Goal: Information Seeking & Learning: Understand process/instructions

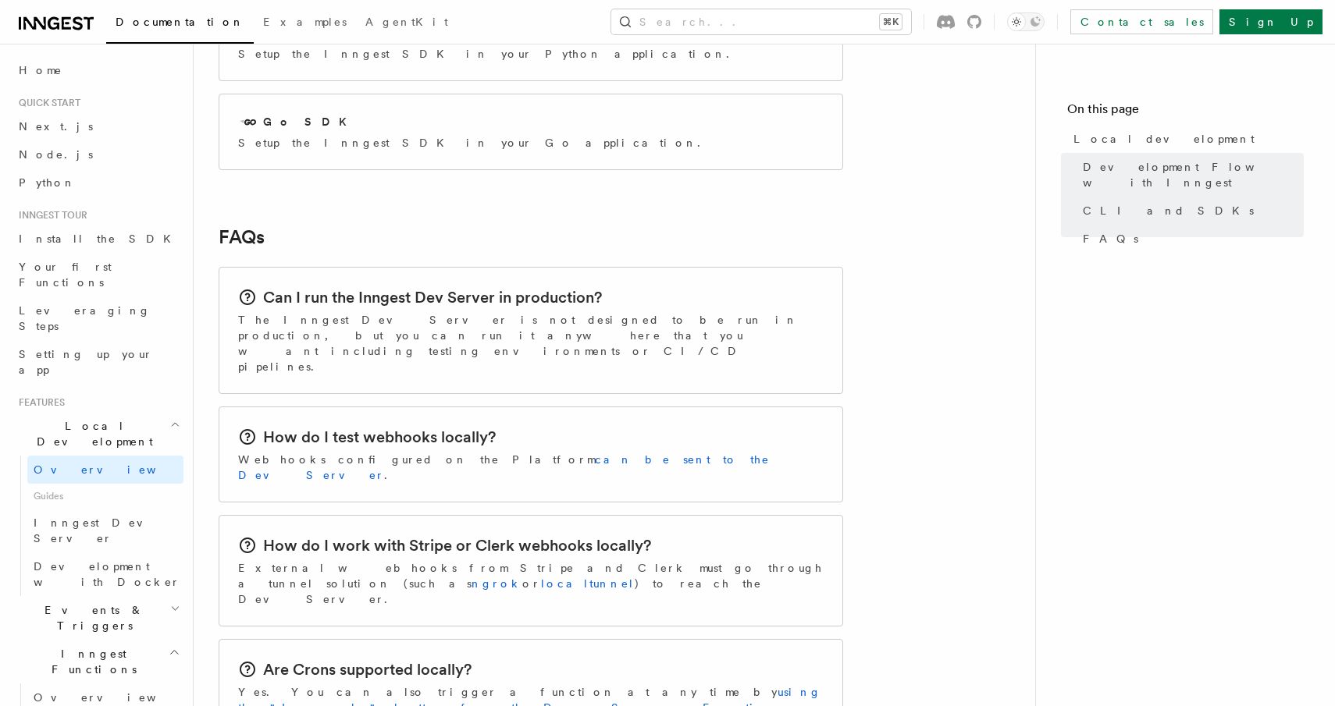
scroll to position [2363, 0]
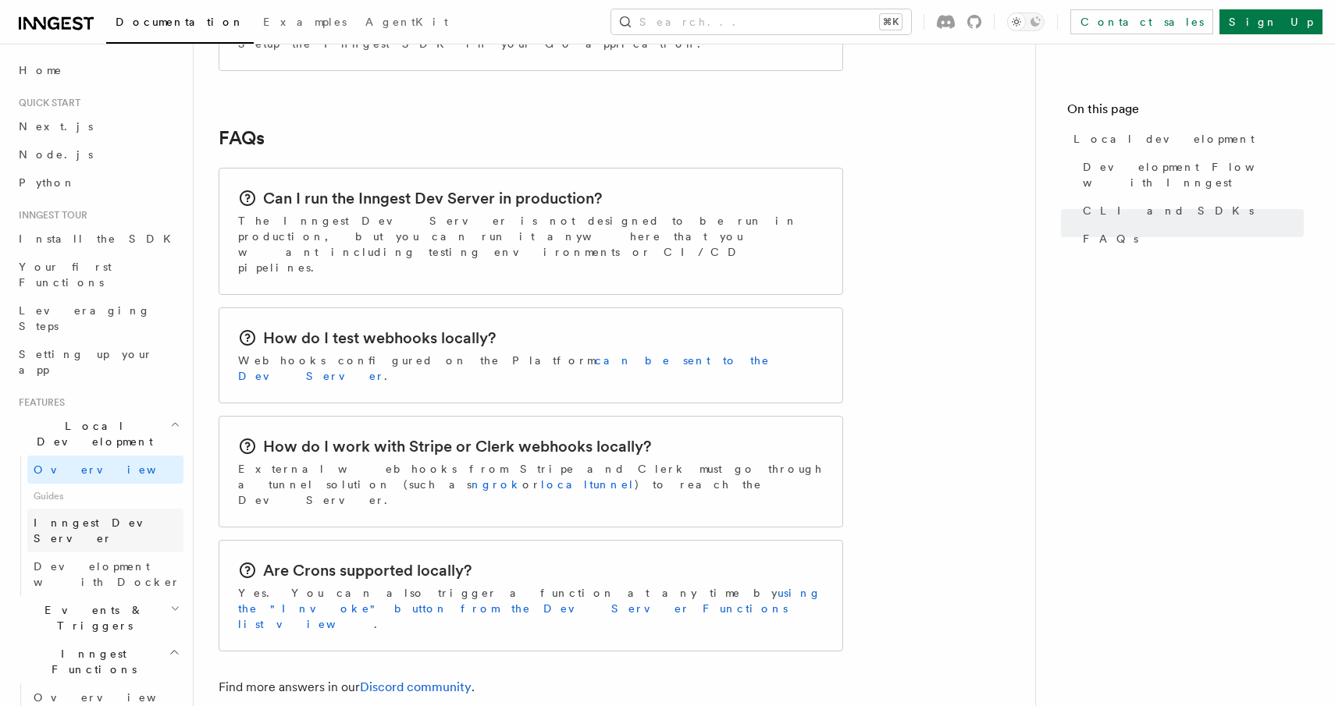
click at [142, 509] on link "Inngest Dev Server" at bounding box center [105, 531] width 156 height 44
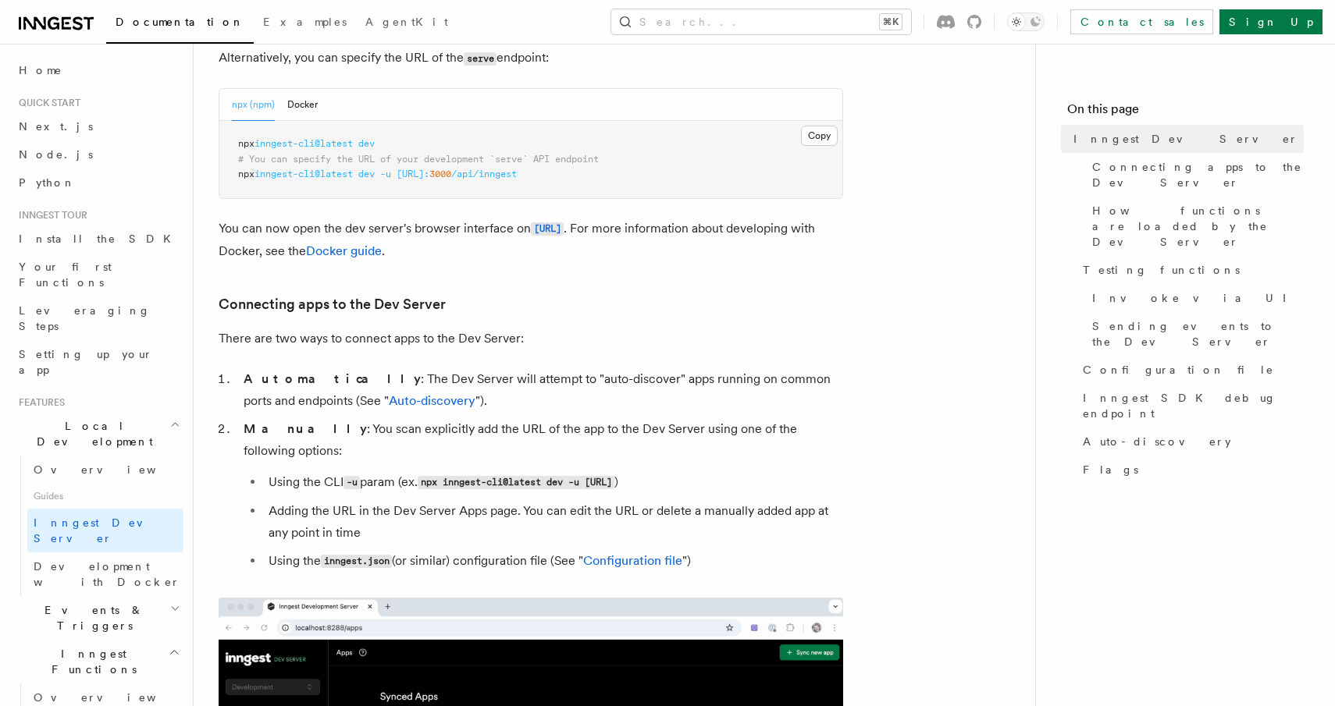
scroll to position [283, 0]
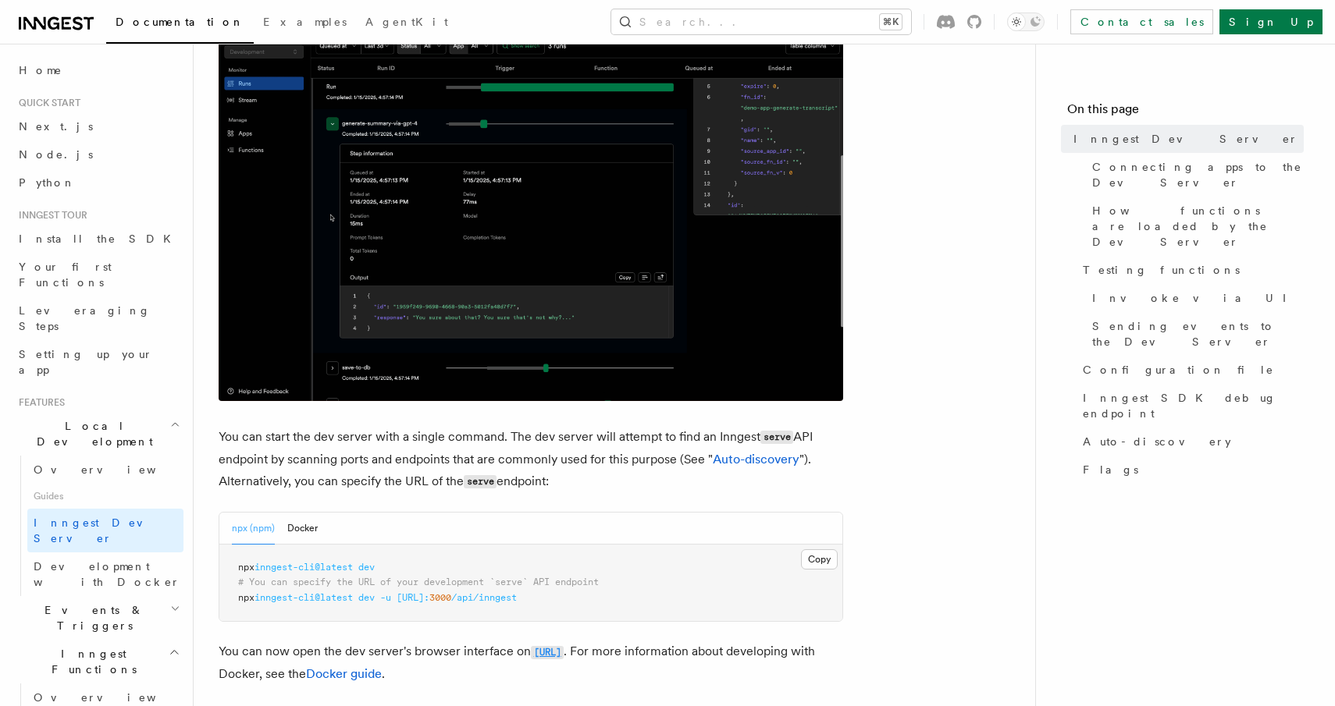
click at [564, 653] on code "[URL]" at bounding box center [547, 652] width 33 height 13
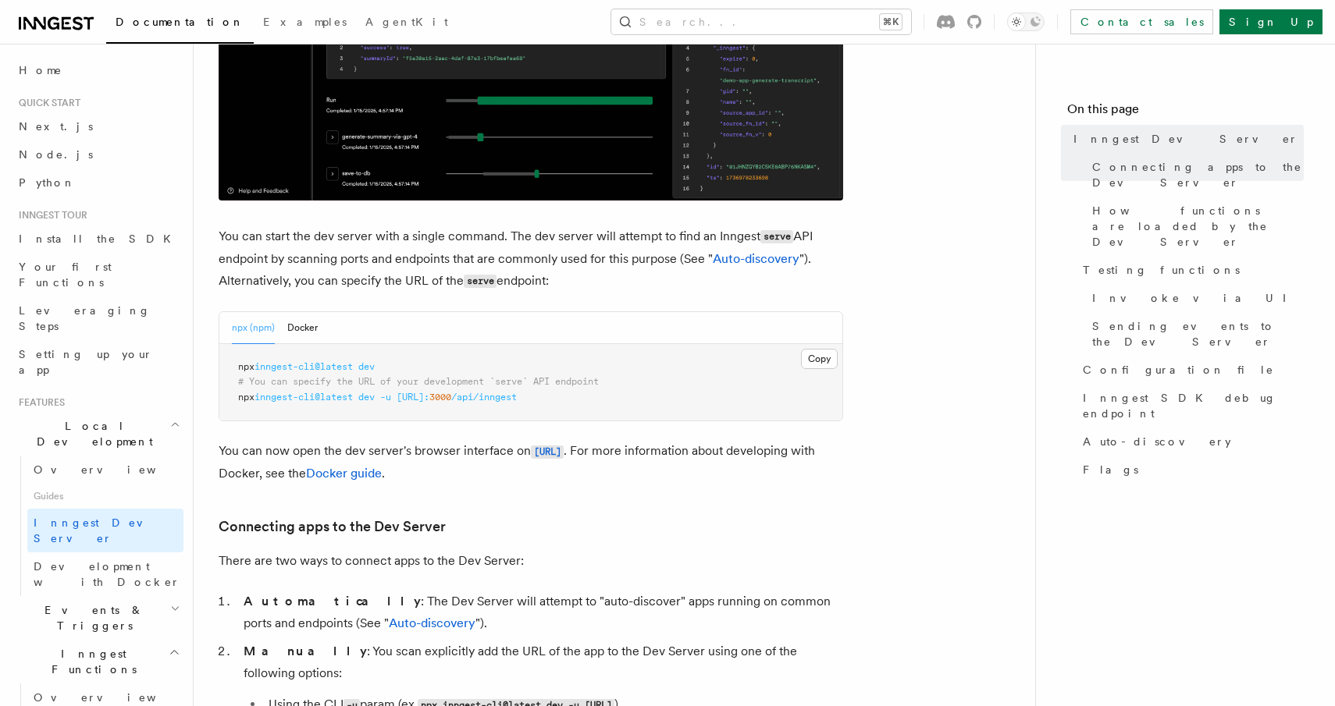
scroll to position [484, 0]
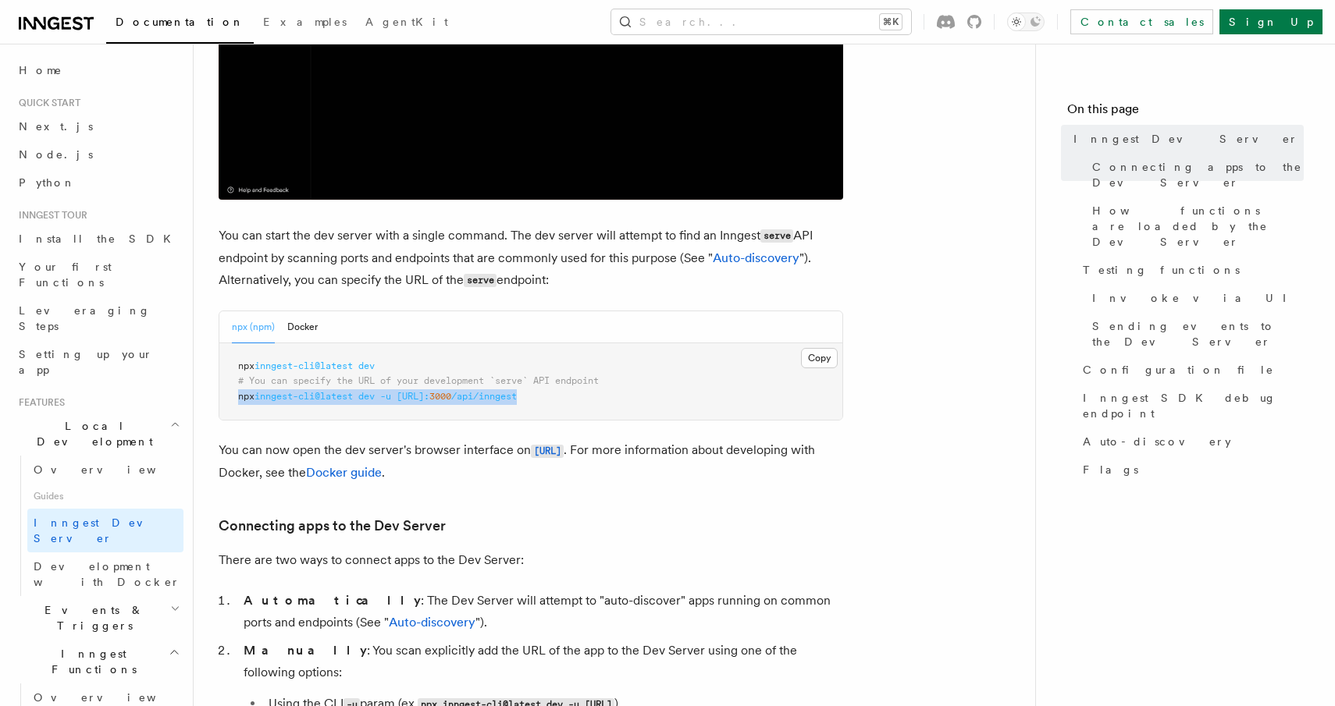
drag, startPoint x: 610, startPoint y: 402, endPoint x: 229, endPoint y: 398, distance: 380.1
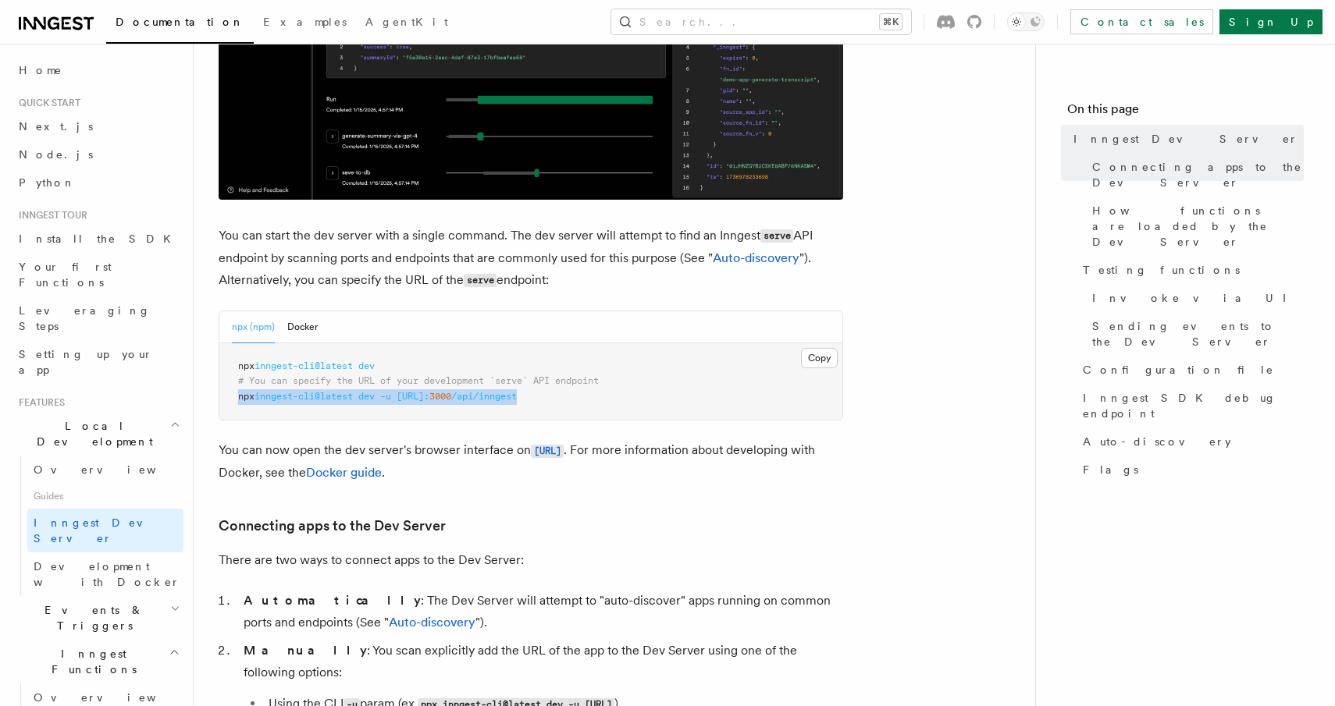
click at [229, 398] on pre "npx inngest-cli@latest dev # You can specify the URL of your development `serve…" at bounding box center [530, 381] width 623 height 77
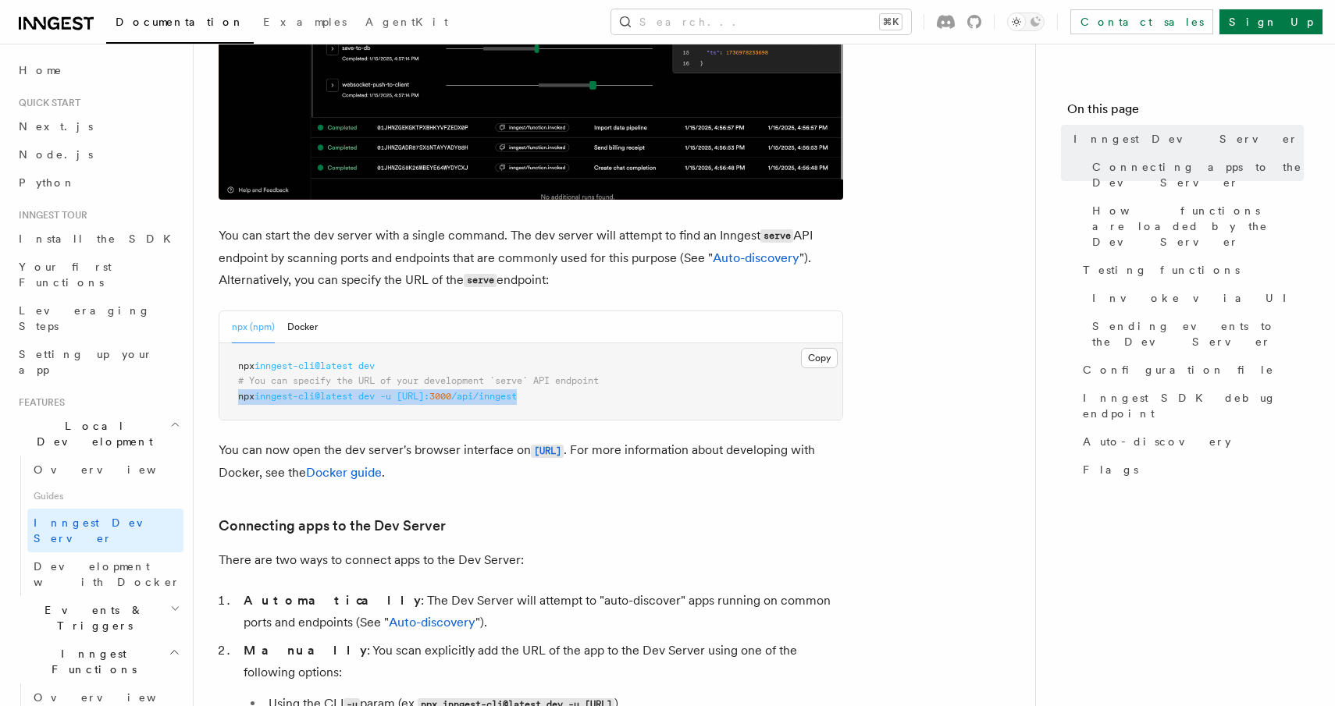
copy span "npx inngest-cli@latest dev -u [URL]: 3000 /api/inngest"
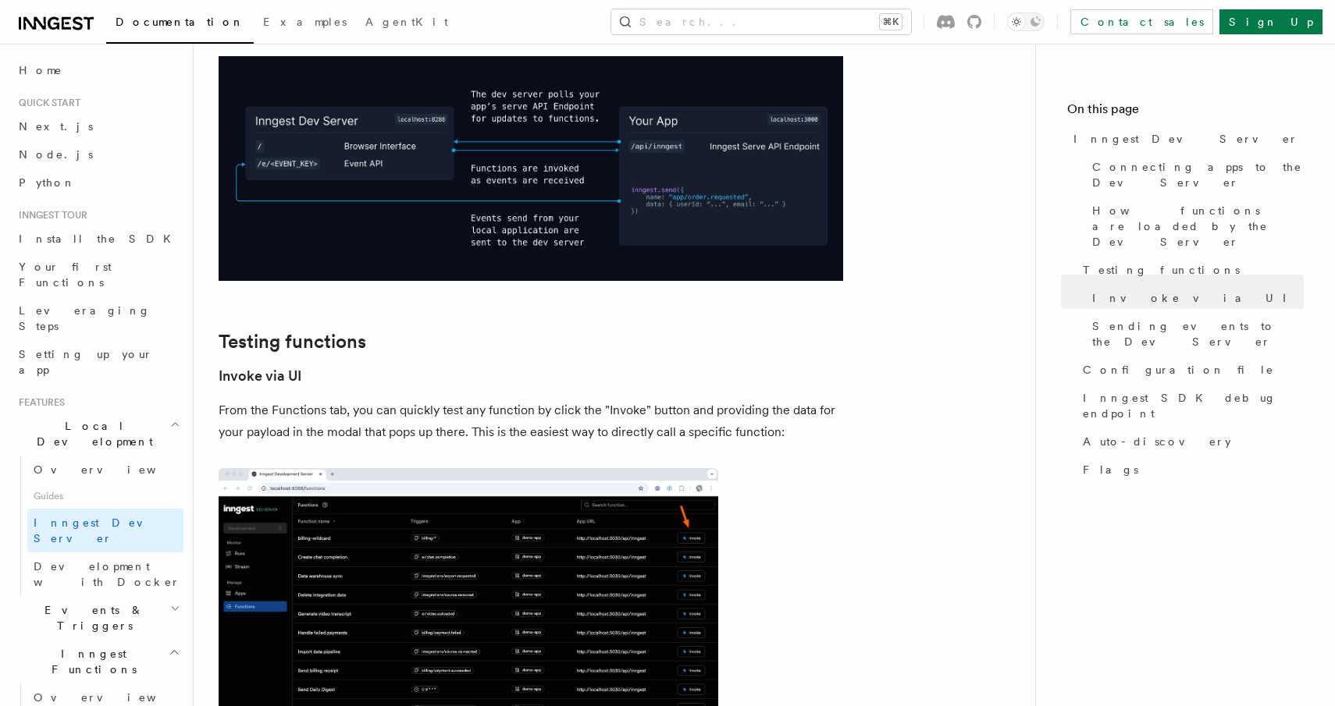
scroll to position [1879, 0]
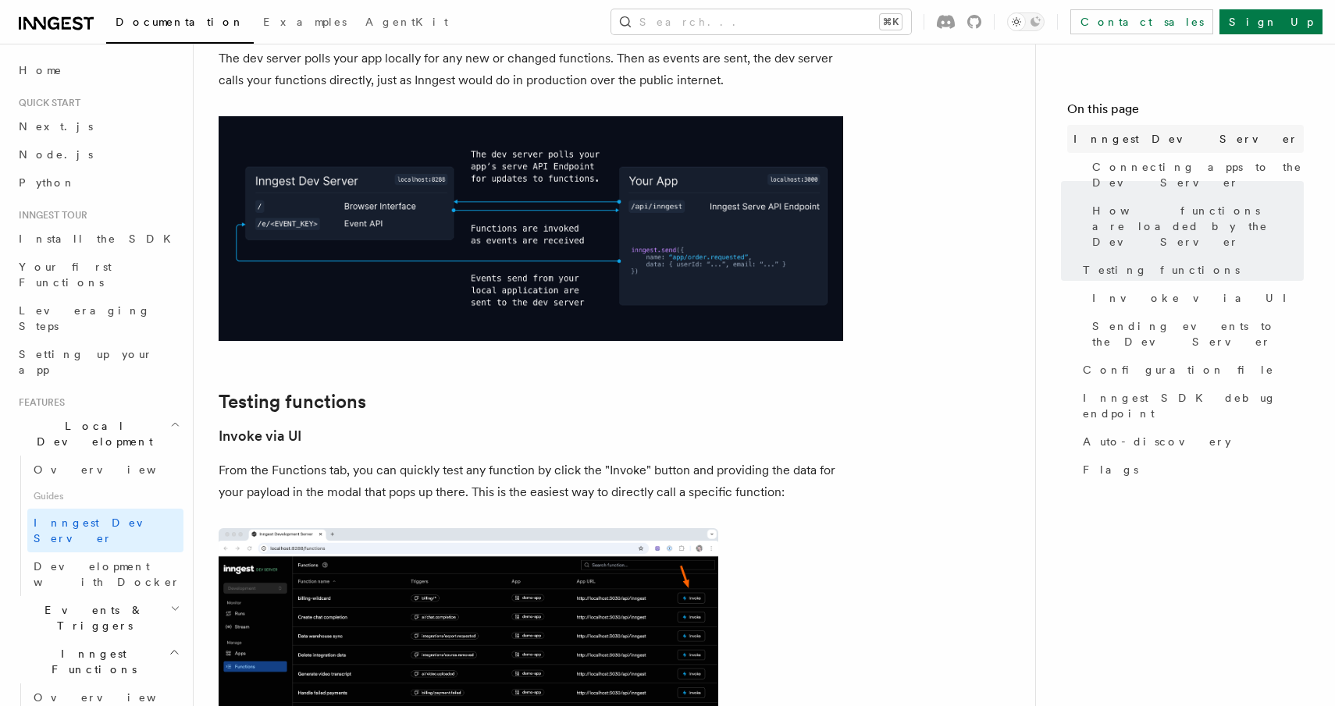
click at [1166, 151] on link "Inngest Dev Server" at bounding box center [1185, 139] width 236 height 28
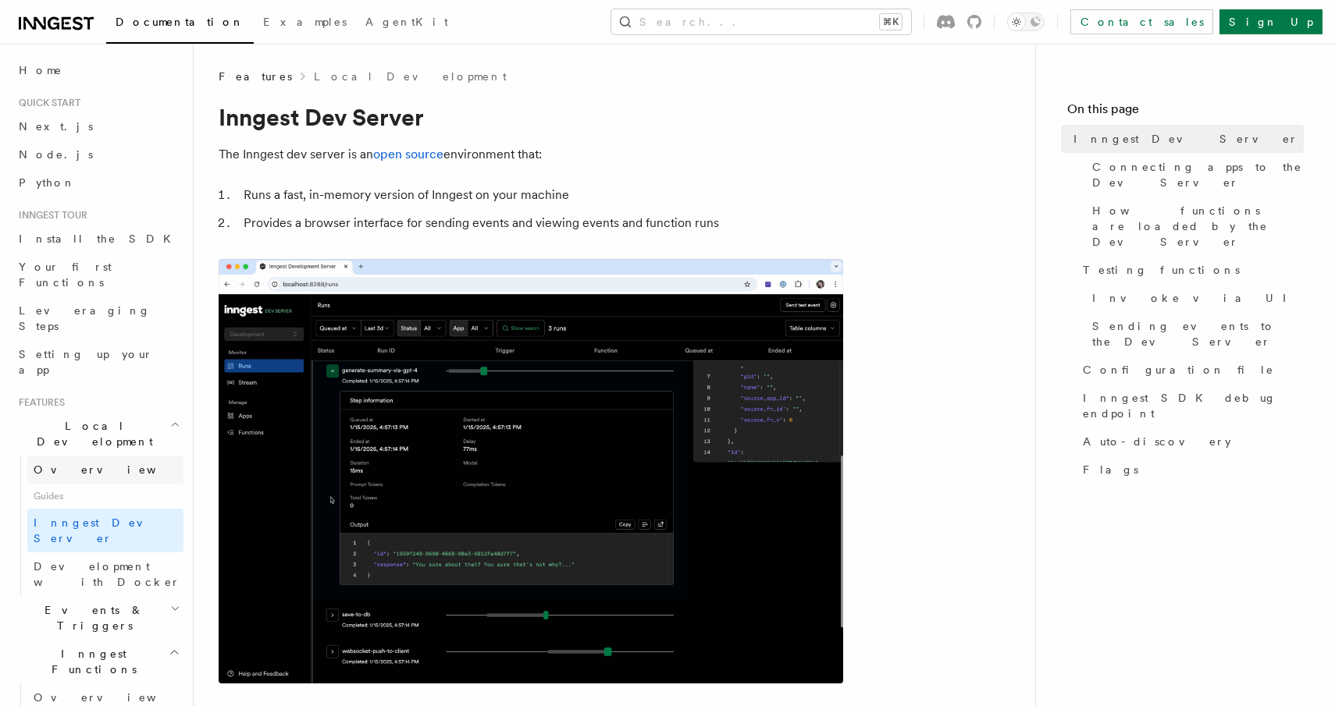
click at [136, 456] on link "Overview" at bounding box center [105, 470] width 156 height 28
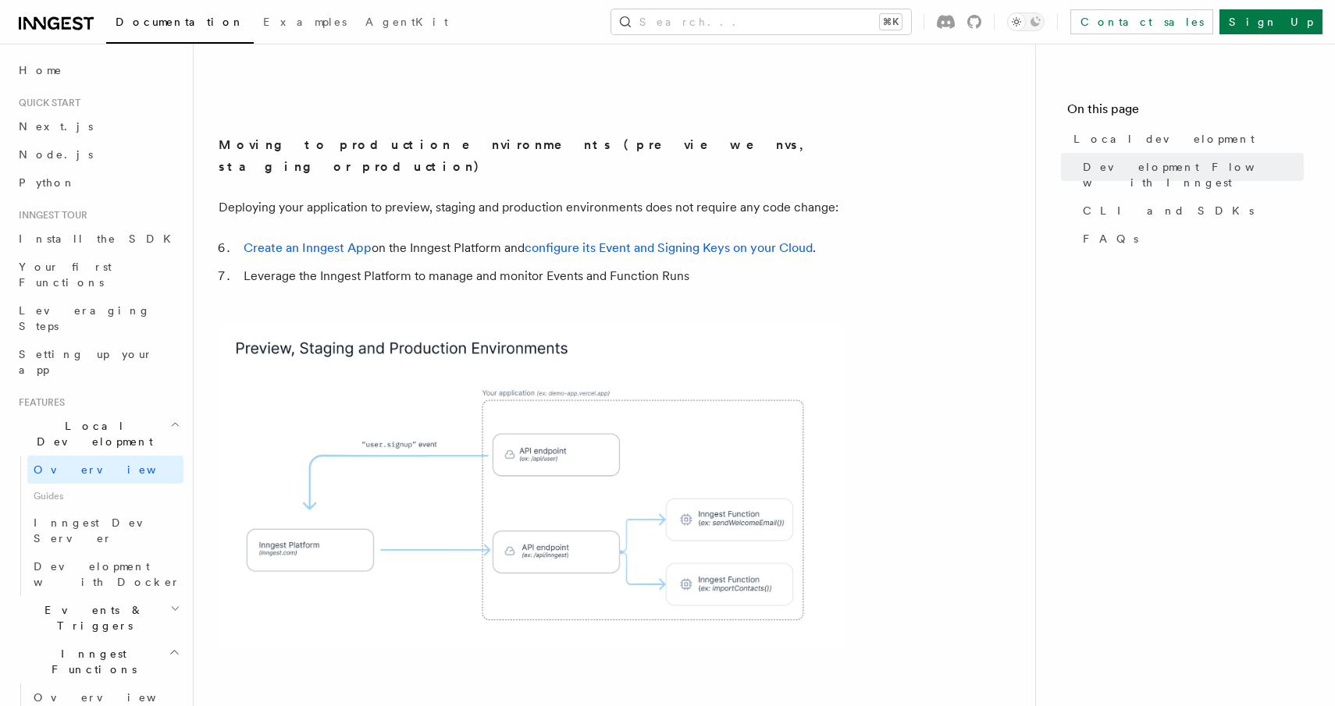
scroll to position [1540, 0]
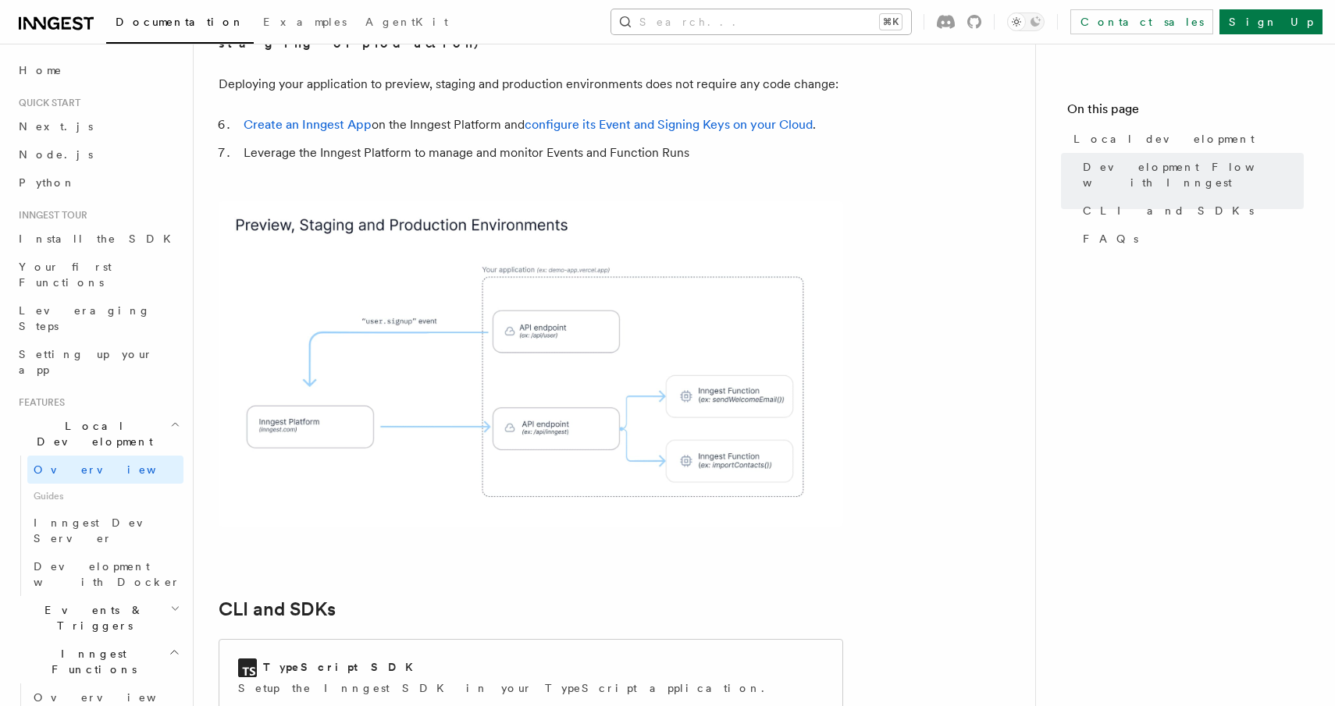
click at [911, 20] on button "Search... ⌘K" at bounding box center [761, 21] width 300 height 25
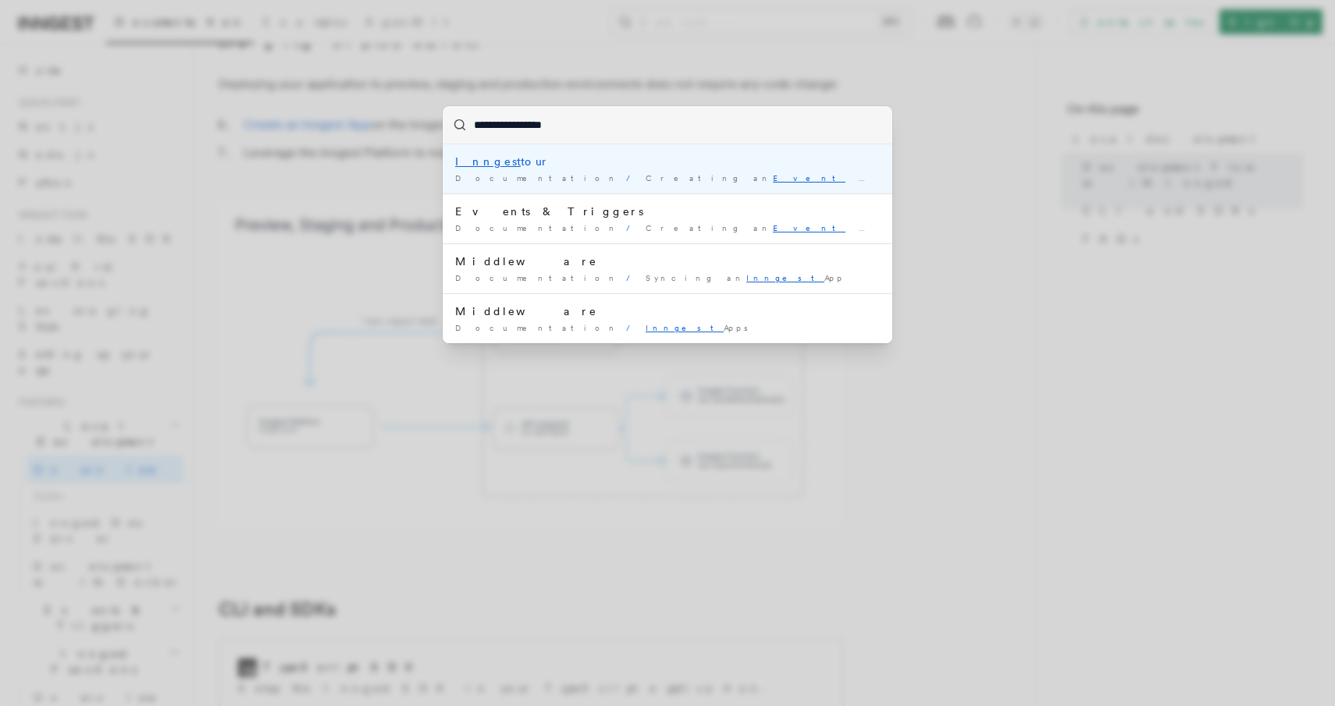
click at [704, 184] on li "Inngest tour Documentation / Creating an Event Key /" at bounding box center [668, 168] width 450 height 49
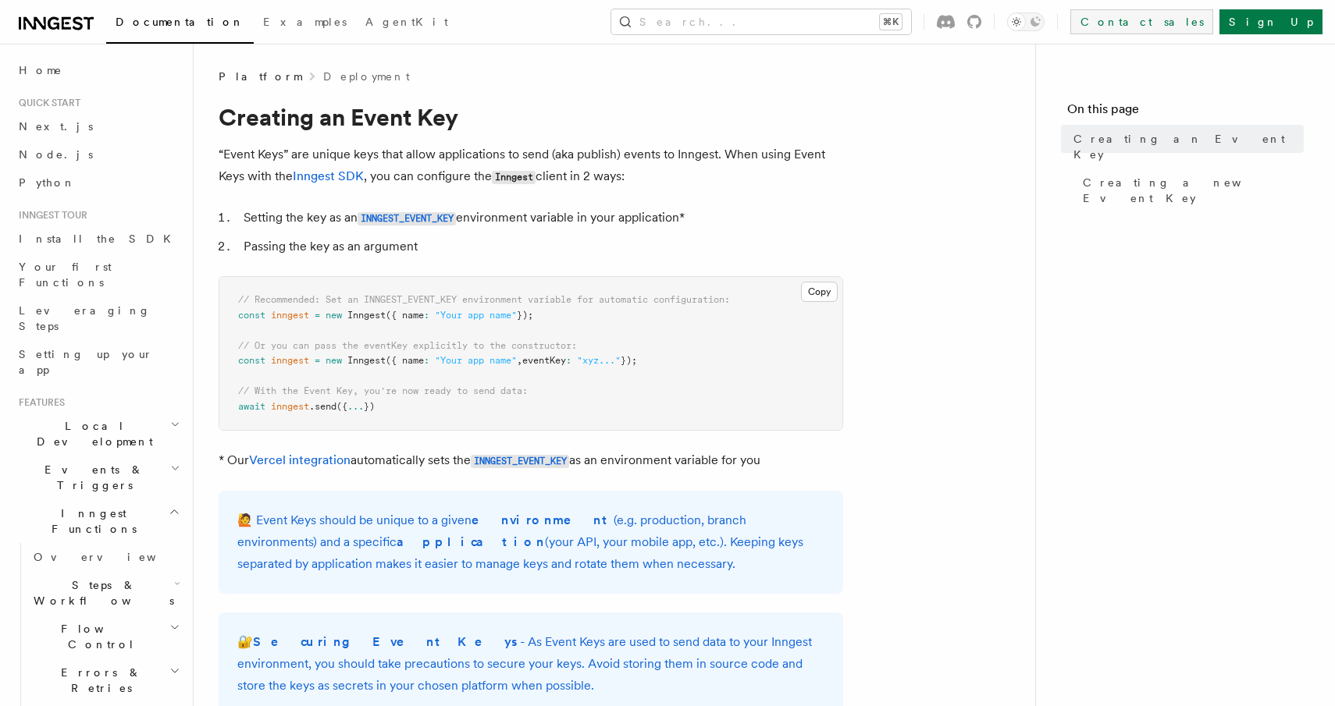
click at [1202, 14] on link "Contact sales" at bounding box center [1141, 21] width 143 height 25
click at [848, 20] on button "Search... ⌘K" at bounding box center [761, 21] width 300 height 25
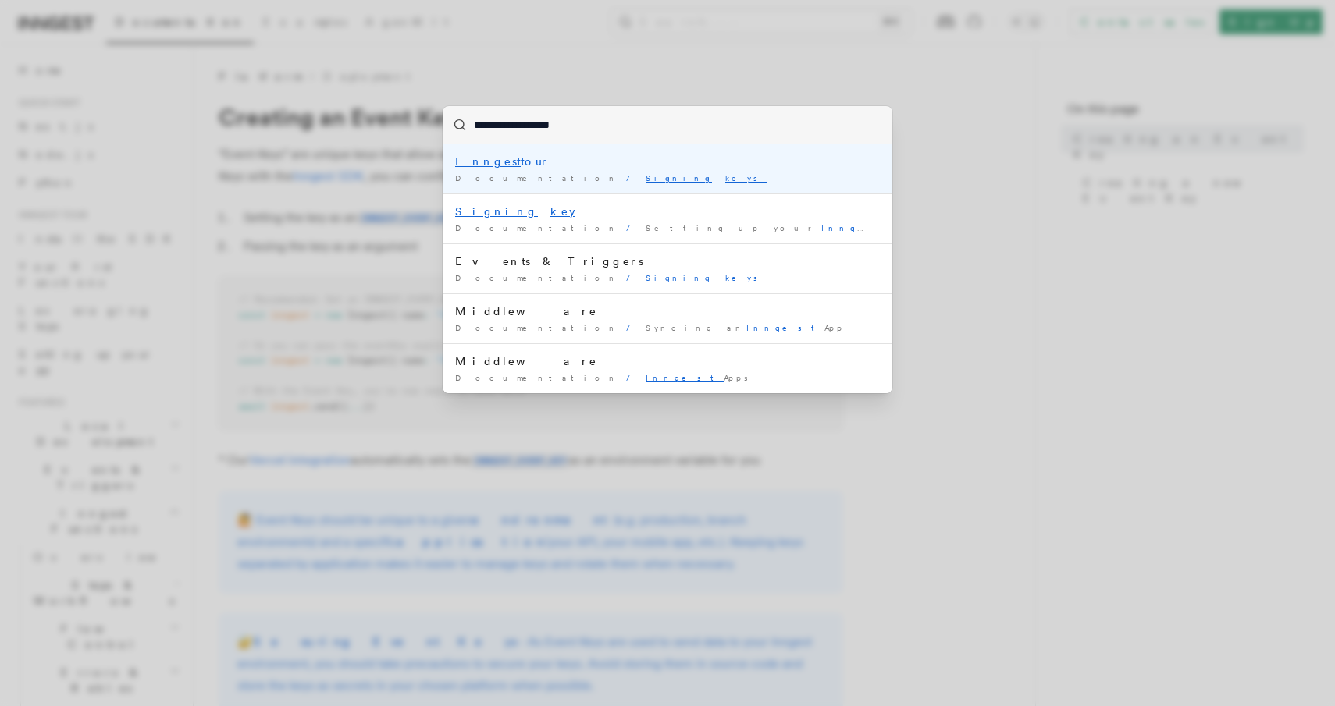
click at [699, 165] on div "Inngest tour" at bounding box center [667, 162] width 425 height 16
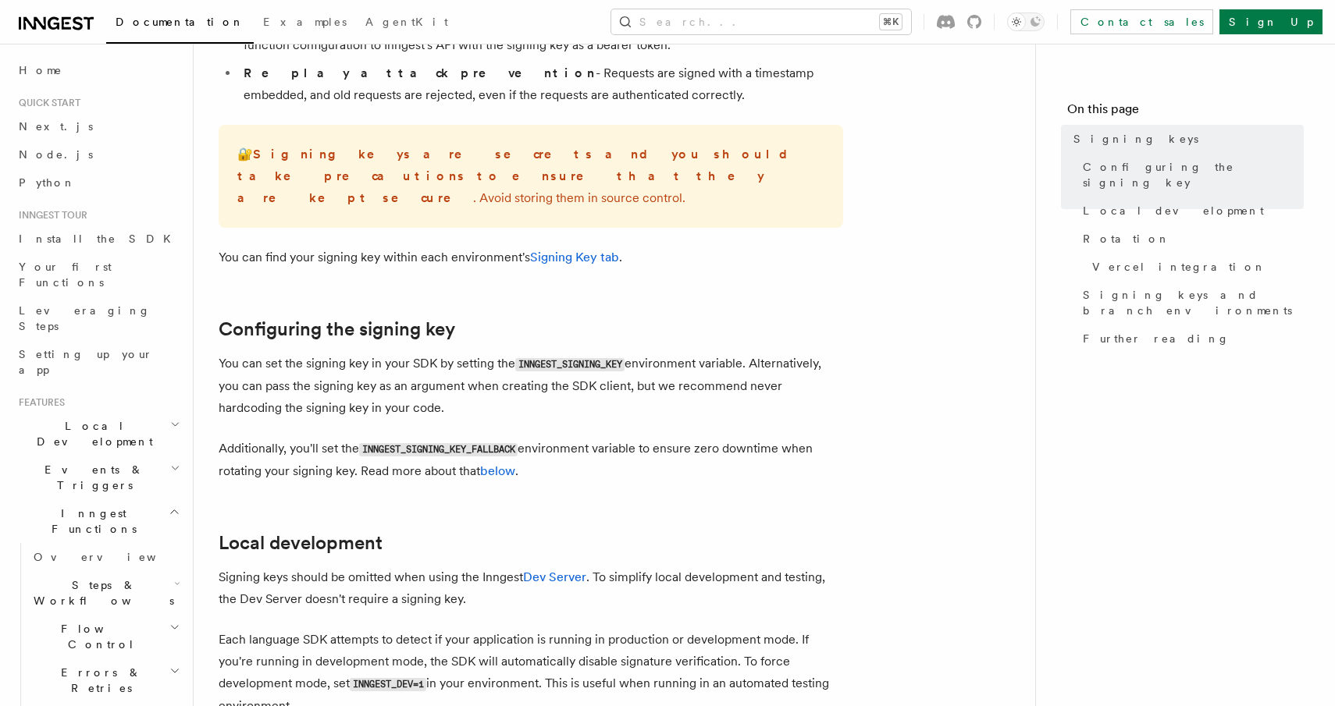
scroll to position [1321, 0]
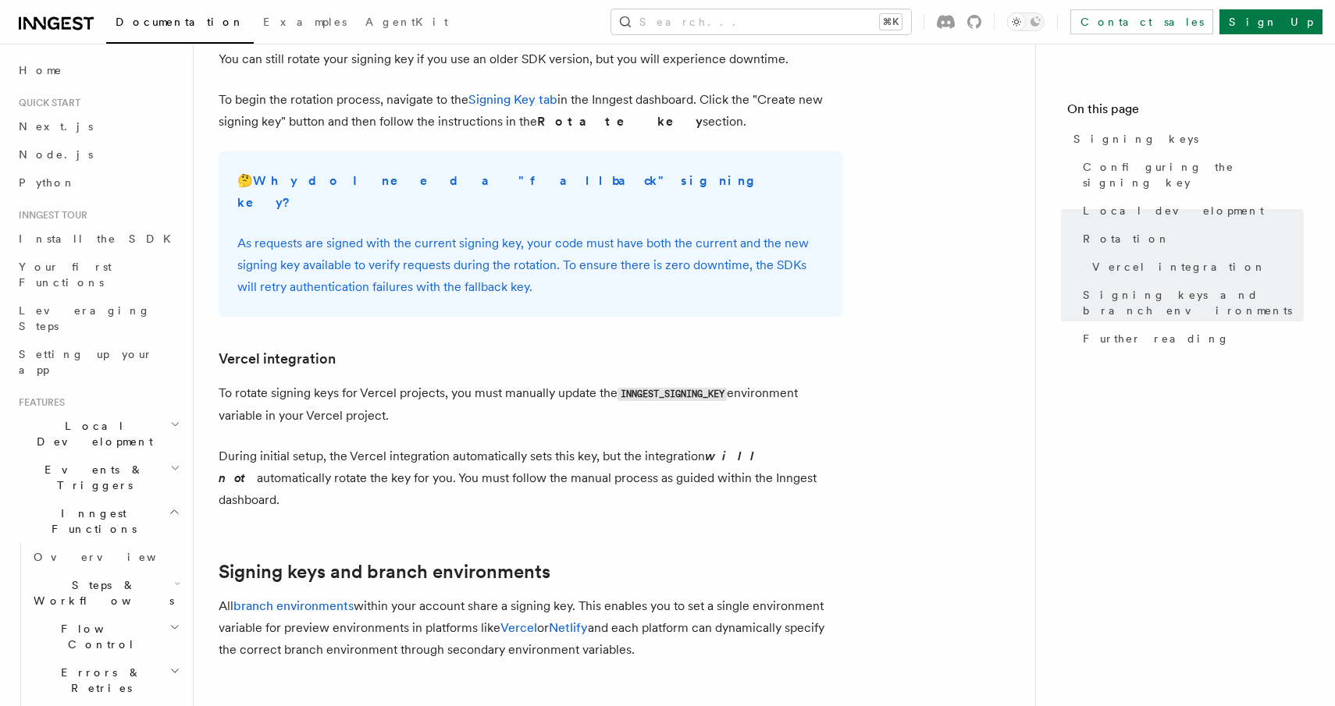
click at [599, 382] on p "To rotate signing keys for Vercel projects, you must manually update the INNGES…" at bounding box center [531, 404] width 624 height 44
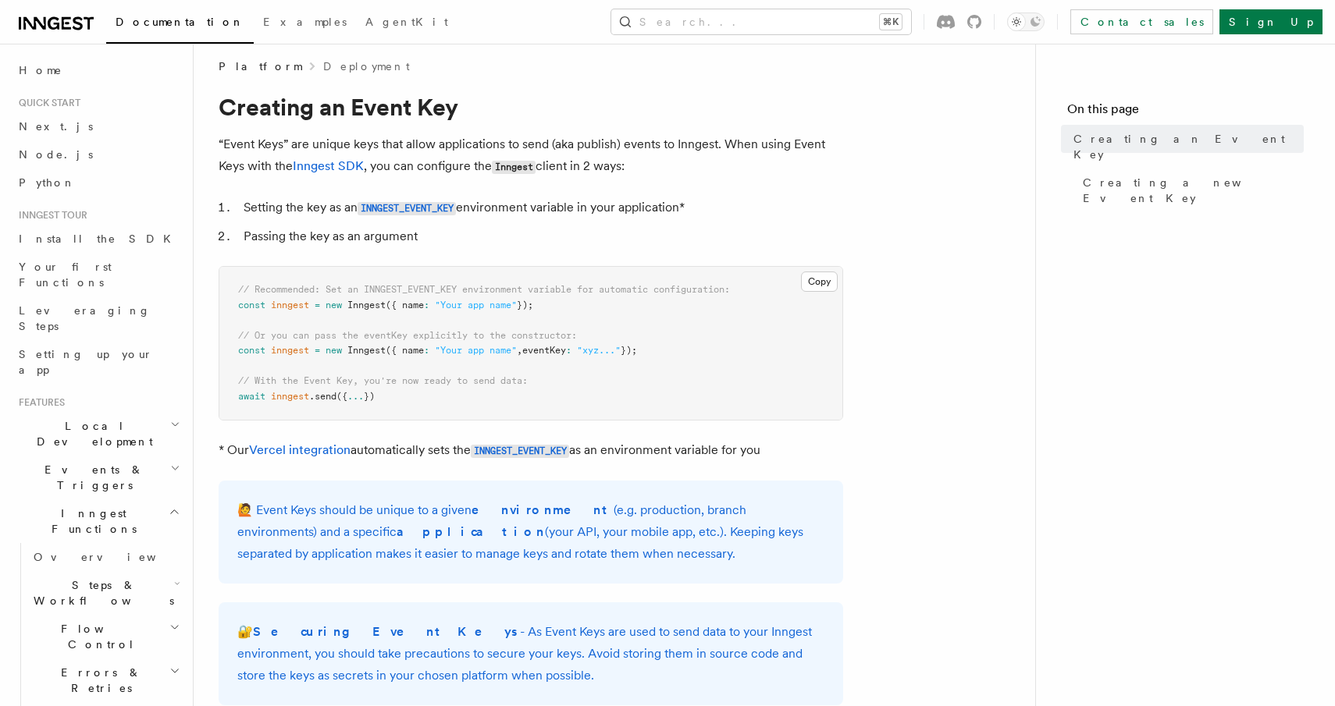
click at [560, 382] on pre "// Recommended: Set an INNGEST_EVENT_KEY environment variable for automatic con…" at bounding box center [530, 343] width 623 height 153
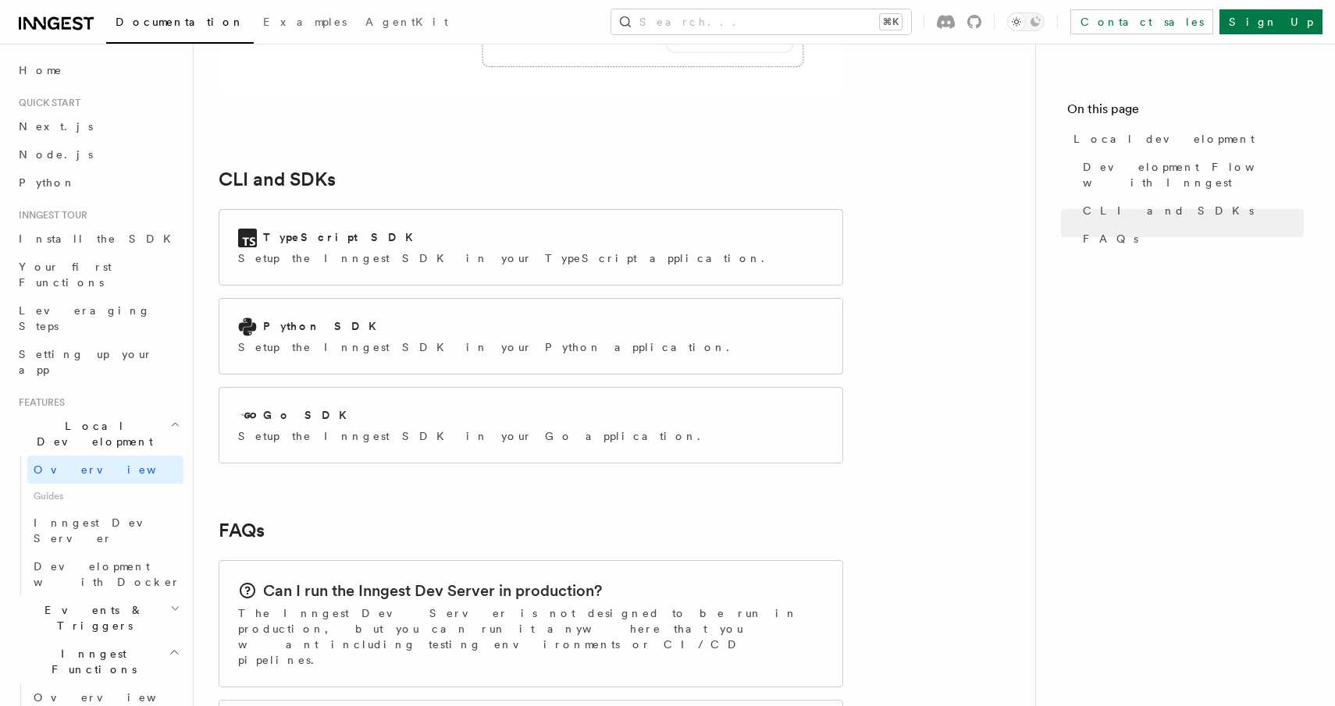
scroll to position [1932, 0]
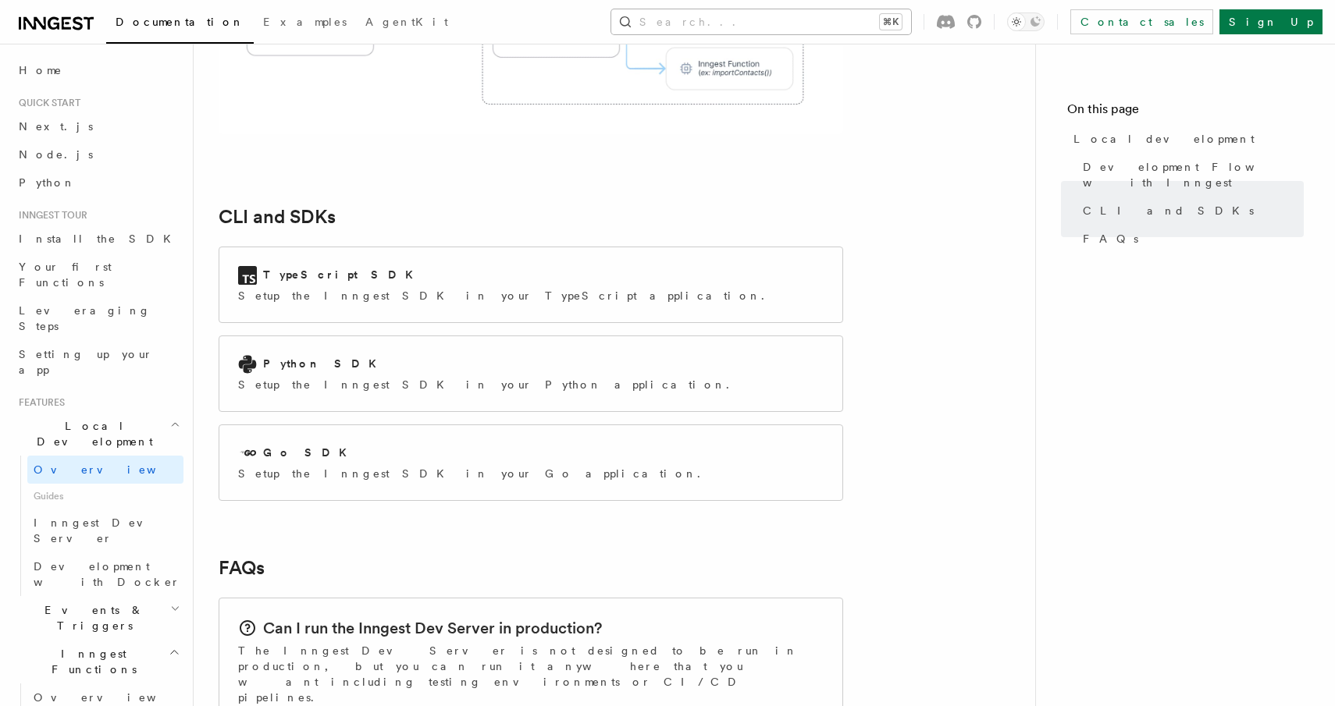
click at [827, 16] on button "Search... ⌘K" at bounding box center [761, 21] width 300 height 25
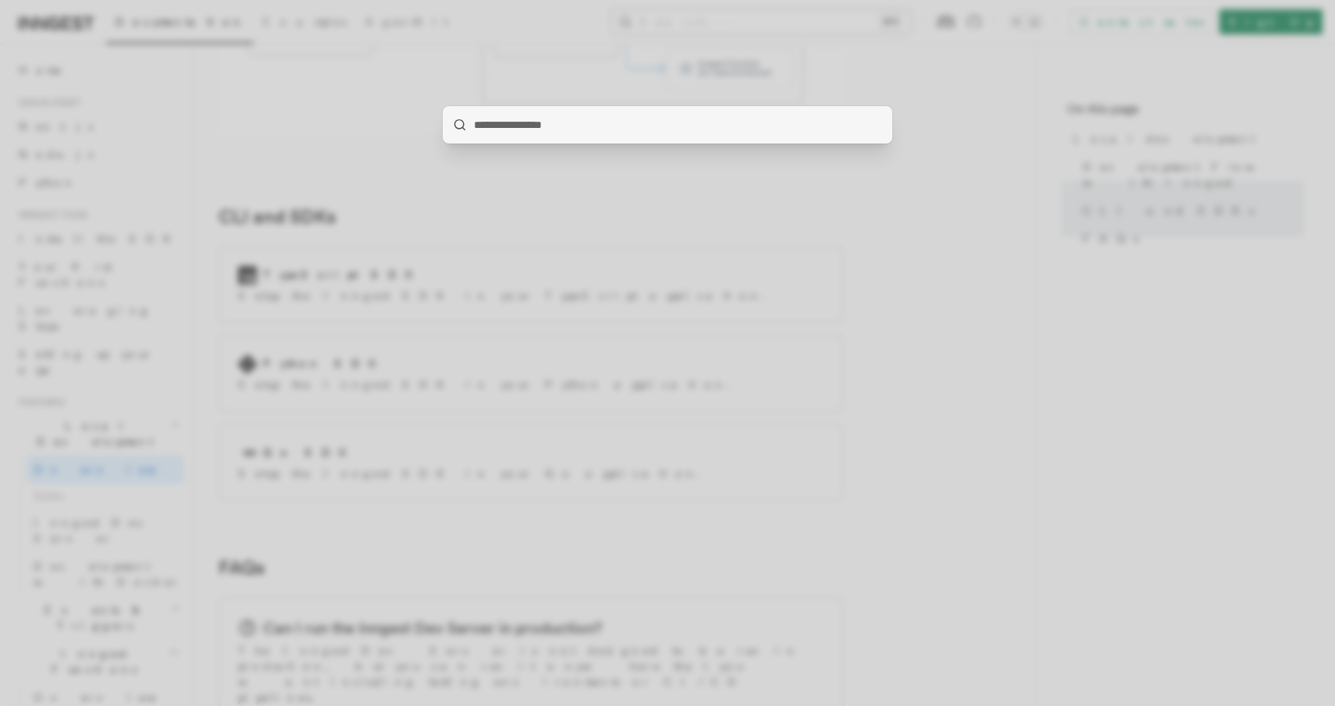
type input "**********"
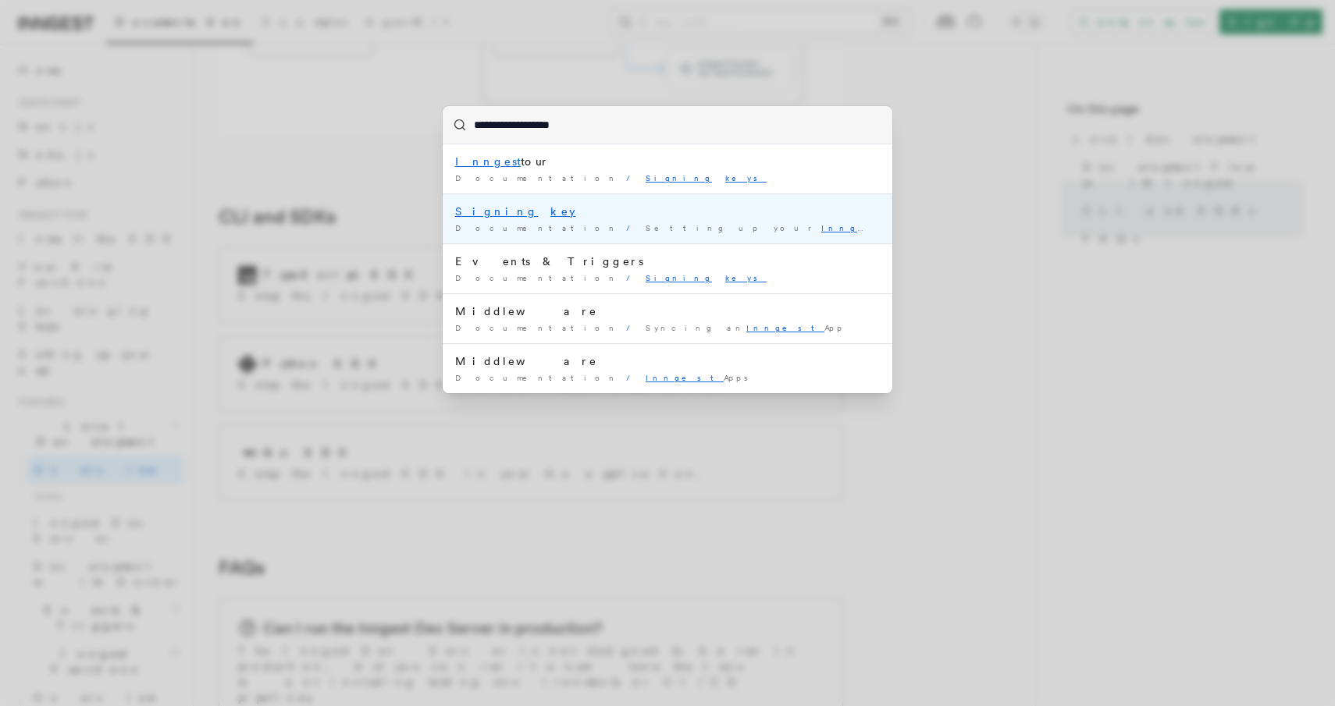
click at [721, 219] on li "Signing key Documentation / Setting up your Inngest app / Supported frameworks …" at bounding box center [668, 219] width 450 height 50
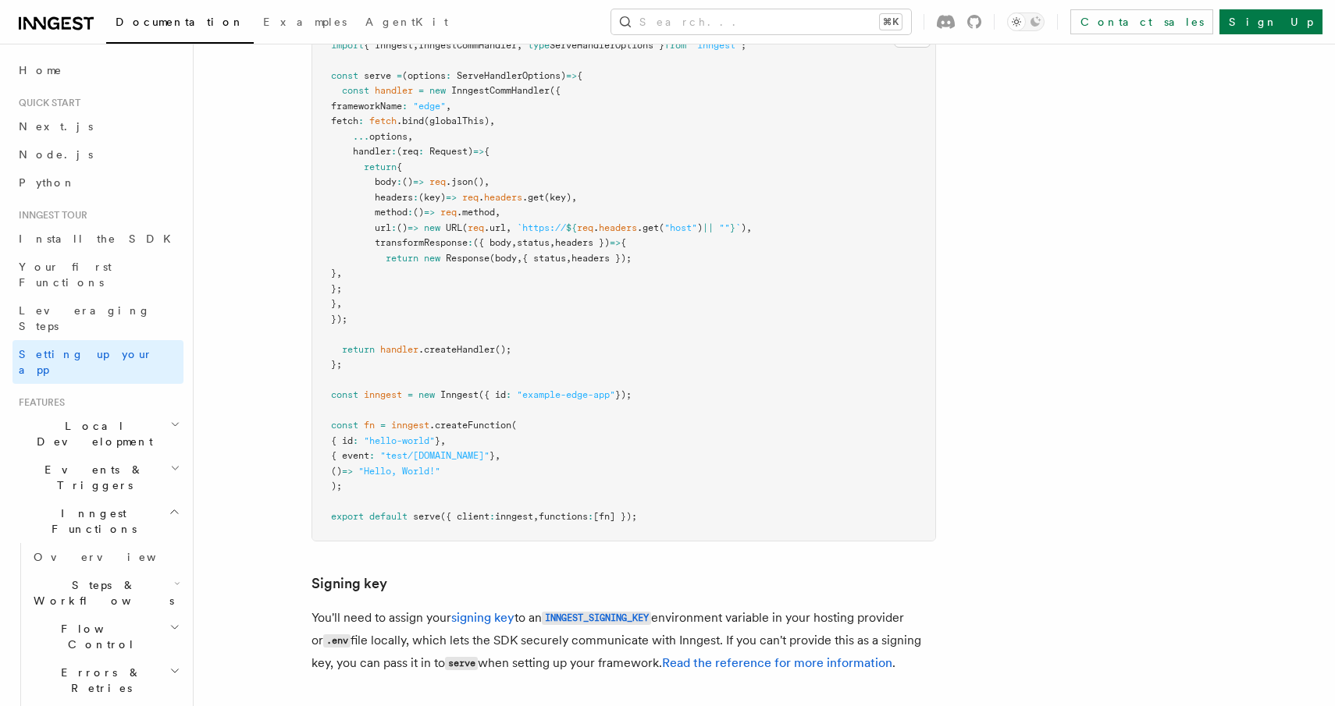
scroll to position [13752, 0]
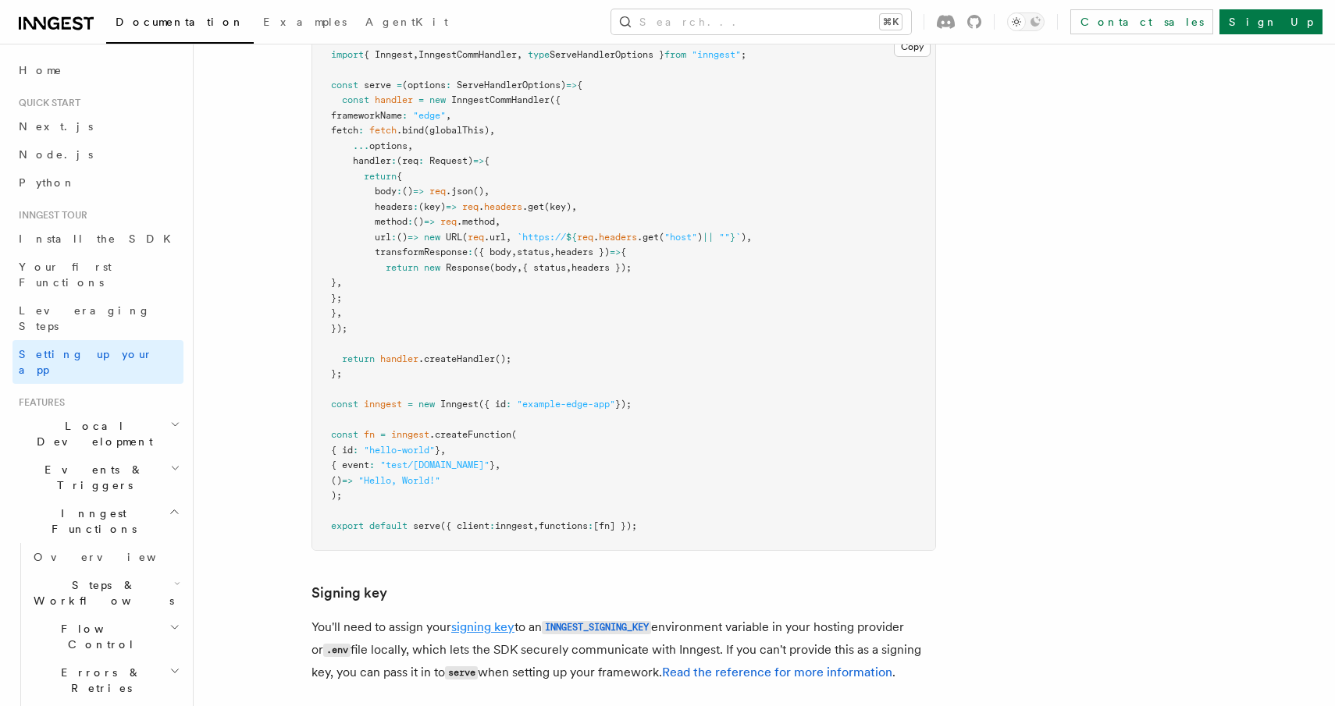
click at [495, 620] on link "signing key" at bounding box center [482, 627] width 63 height 15
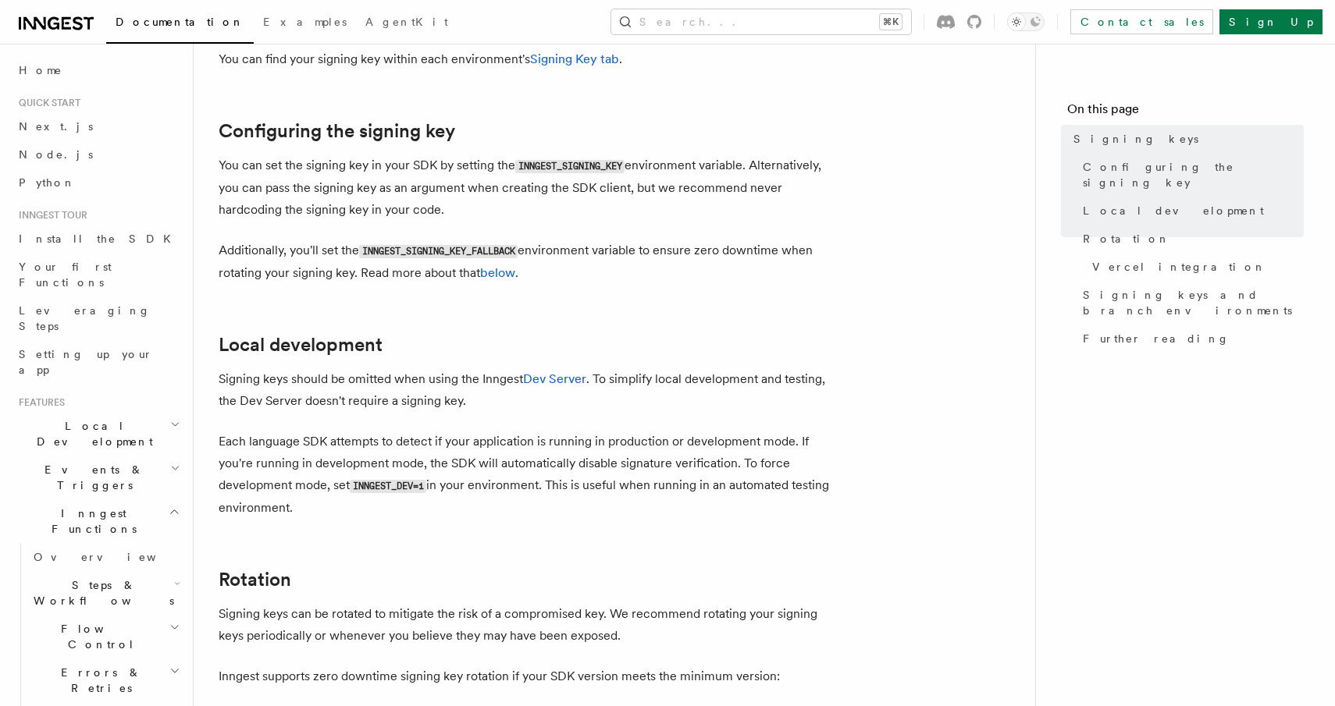
scroll to position [512, 0]
